Goal: Task Accomplishment & Management: Use online tool/utility

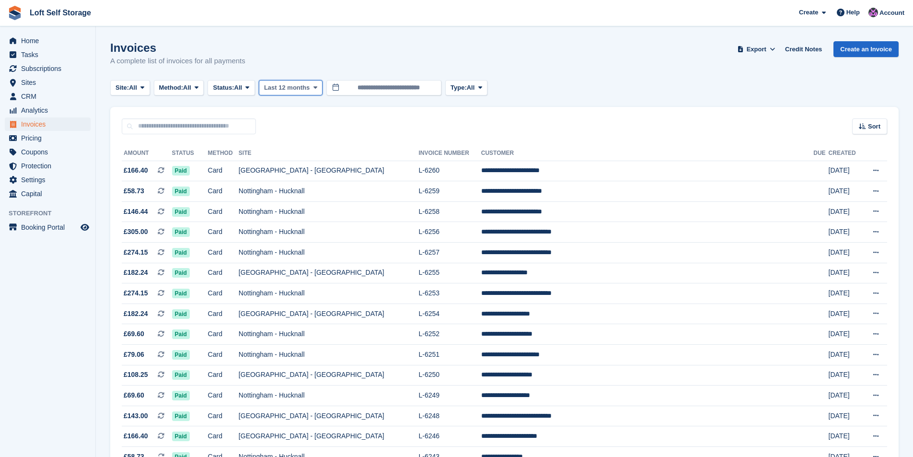
click at [301, 92] on button "Last 12 months" at bounding box center [291, 88] width 64 height 16
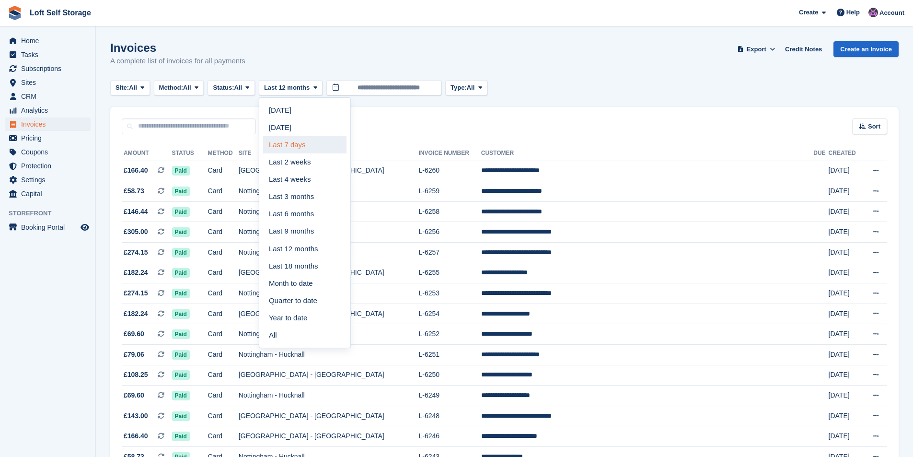
click at [302, 138] on link "Last 7 days" at bounding box center [304, 144] width 83 height 17
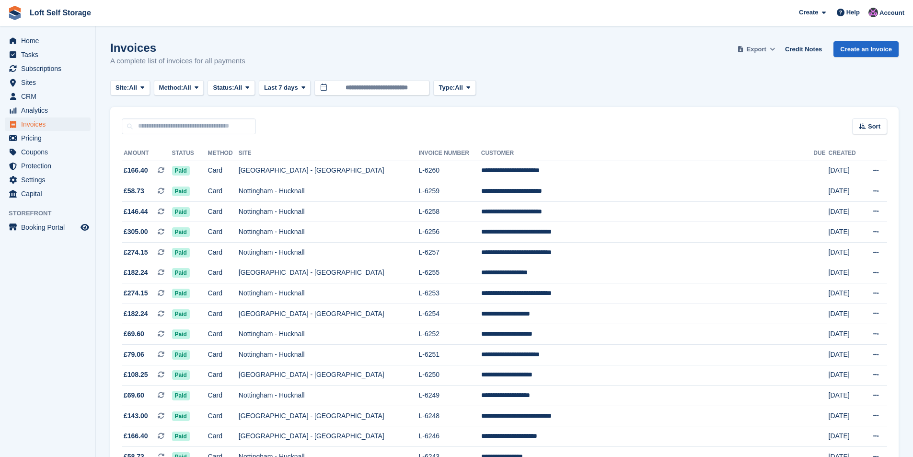
click at [761, 50] on span "Export" at bounding box center [757, 50] width 20 height 10
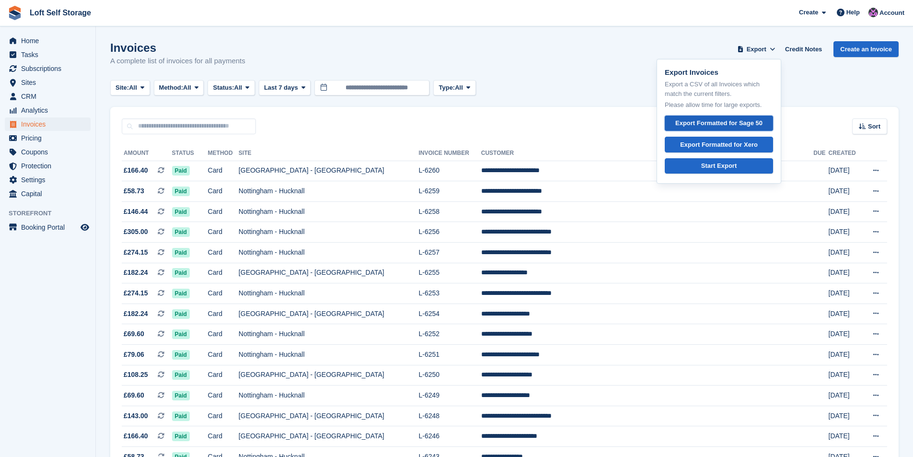
click at [737, 127] on div "Export Formatted for Sage 50" at bounding box center [718, 123] width 87 height 10
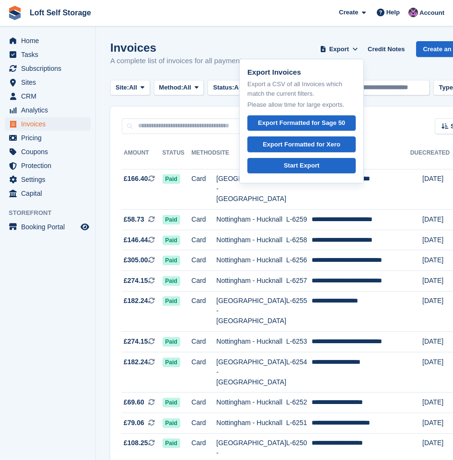
click at [253, 45] on div "Invoices A complete list of invoices for all payments Export Export Invoices Ex…" at bounding box center [295, 59] width 371 height 37
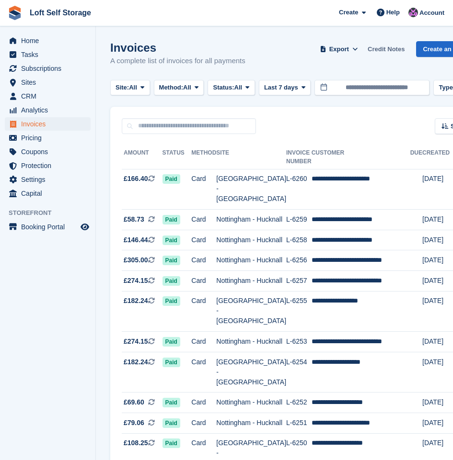
click at [377, 46] on link "Credit Notes" at bounding box center [386, 49] width 45 height 16
